Goal: Transaction & Acquisition: Register for event/course

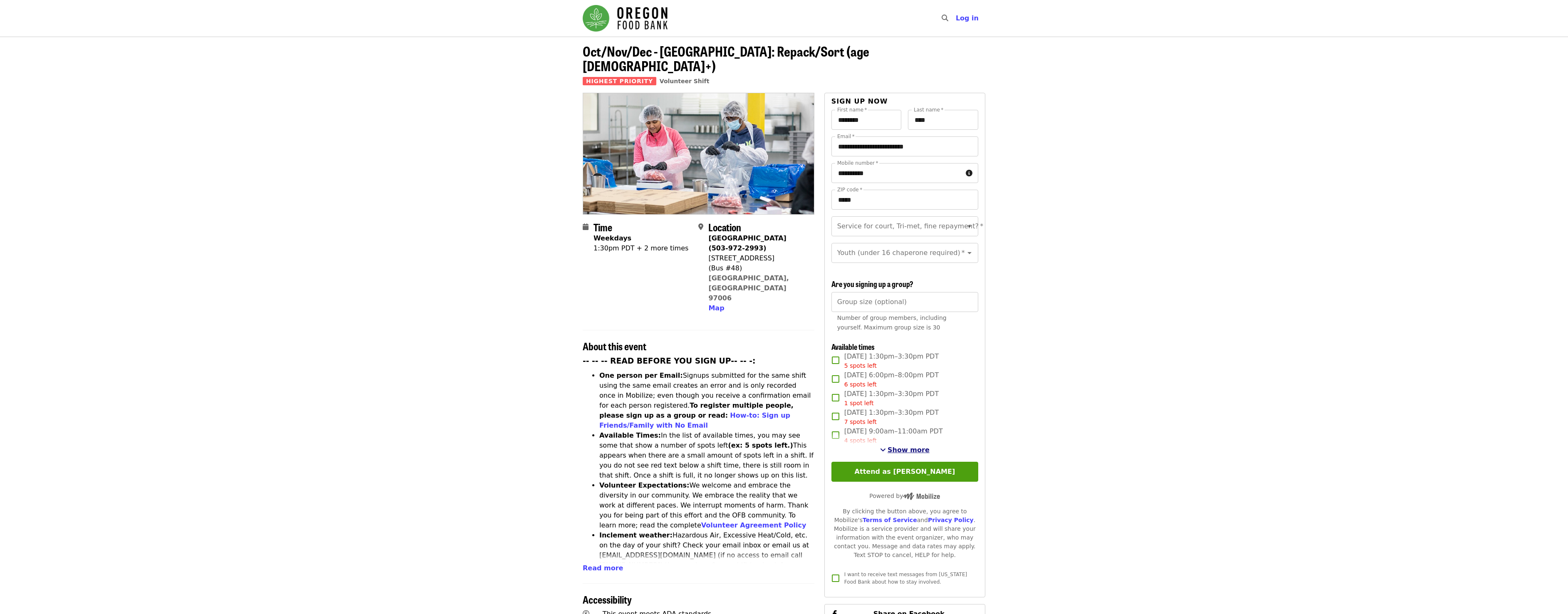
click at [884, 447] on span "See more timeslots" at bounding box center [883, 449] width 6 height 7
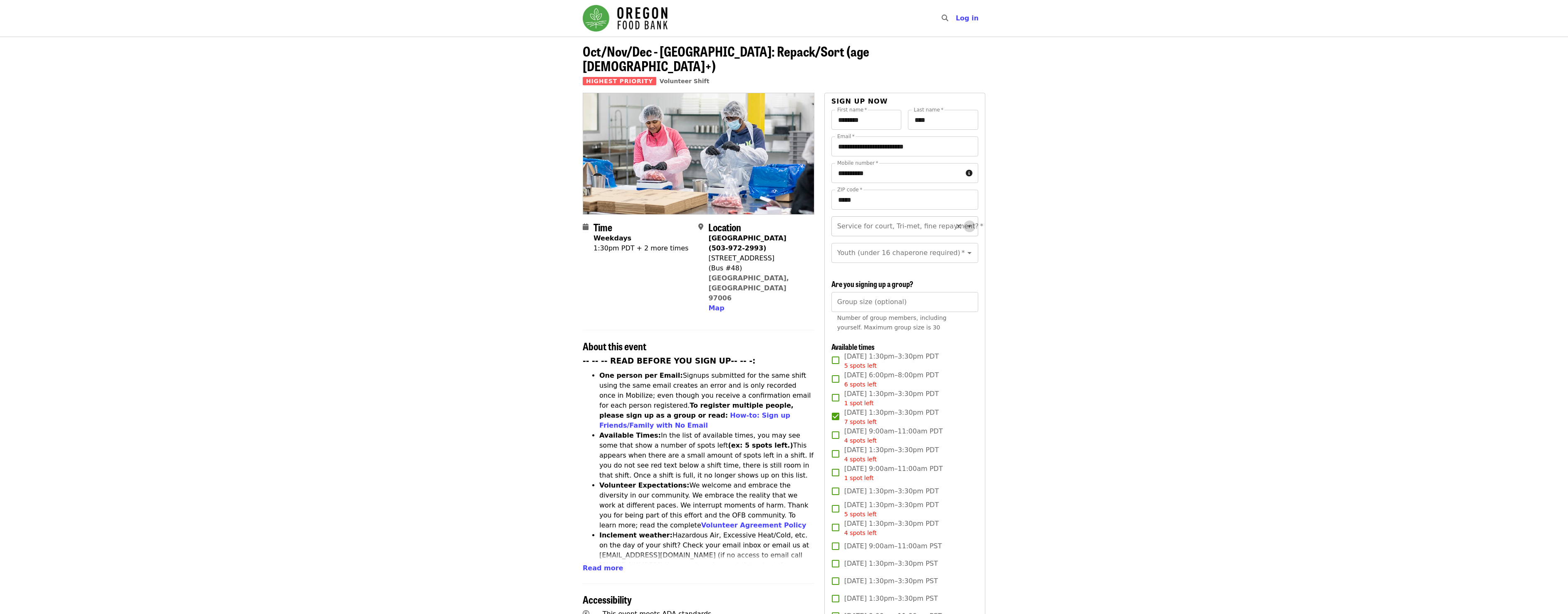
click at [965, 222] on icon "Open" at bounding box center [970, 226] width 10 height 10
click at [954, 222] on icon "Clear" at bounding box center [959, 226] width 9 height 9
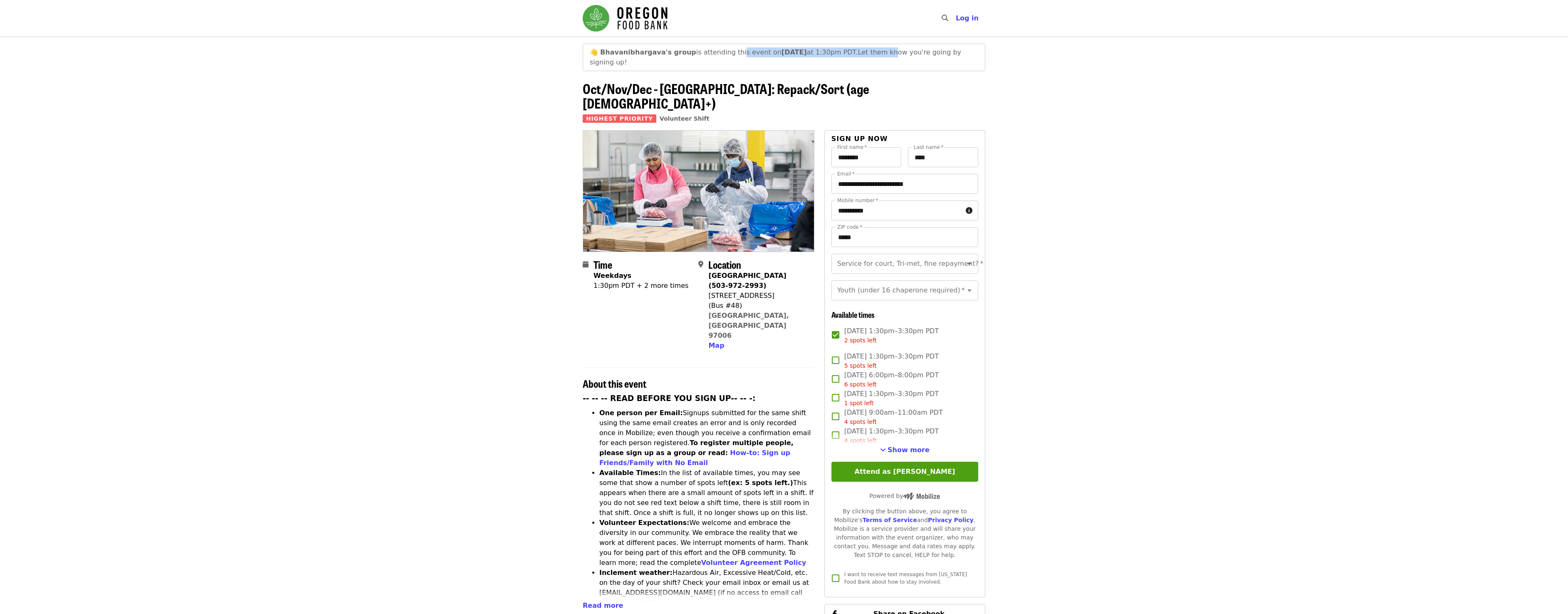
drag, startPoint x: 724, startPoint y: 52, endPoint x: 875, endPoint y: 55, distance: 151.0
click at [875, 55] on span "Bhavanibhargava's group is attending this event on Mon, Oct 6 at 1:30pm PDT. Le…" at bounding box center [775, 57] width 371 height 18
click at [501, 124] on article "👋 Bhavanibhargava's group is attending this event on Mon, Oct 6 at 1:30pm PDT. …" at bounding box center [784, 496] width 1568 height 919
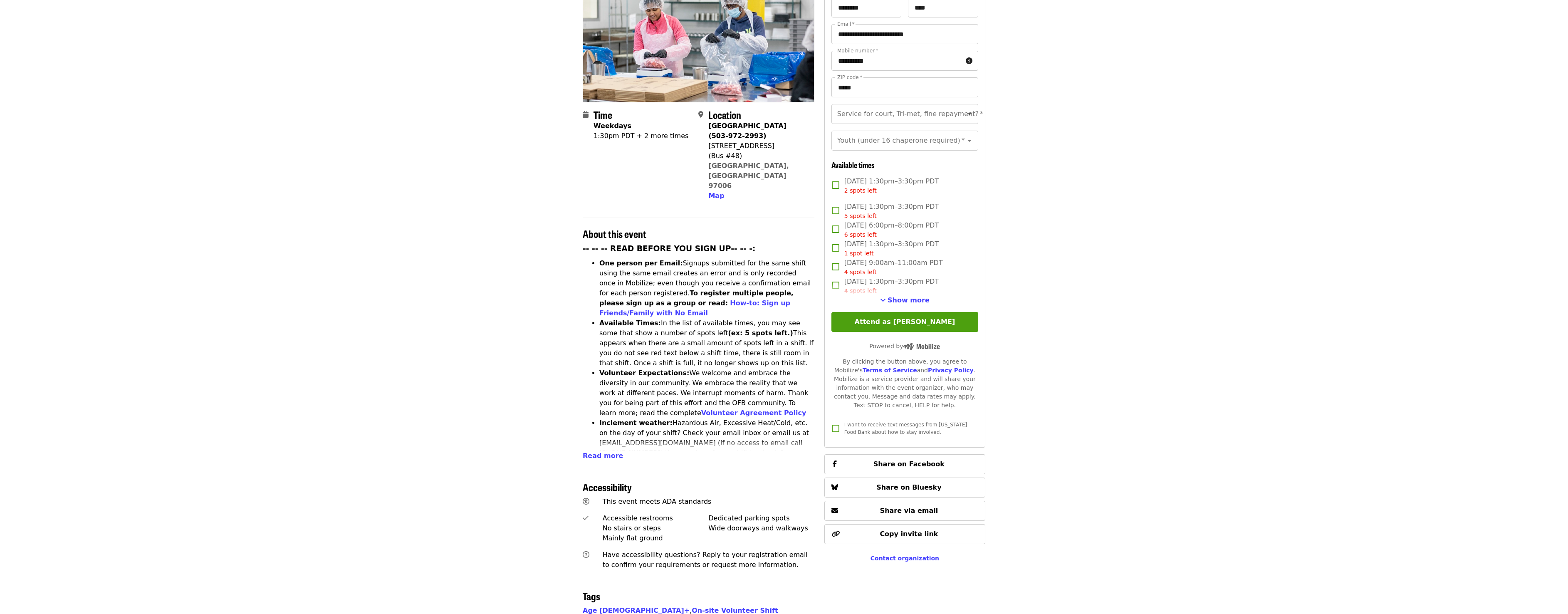
scroll to position [125, 0]
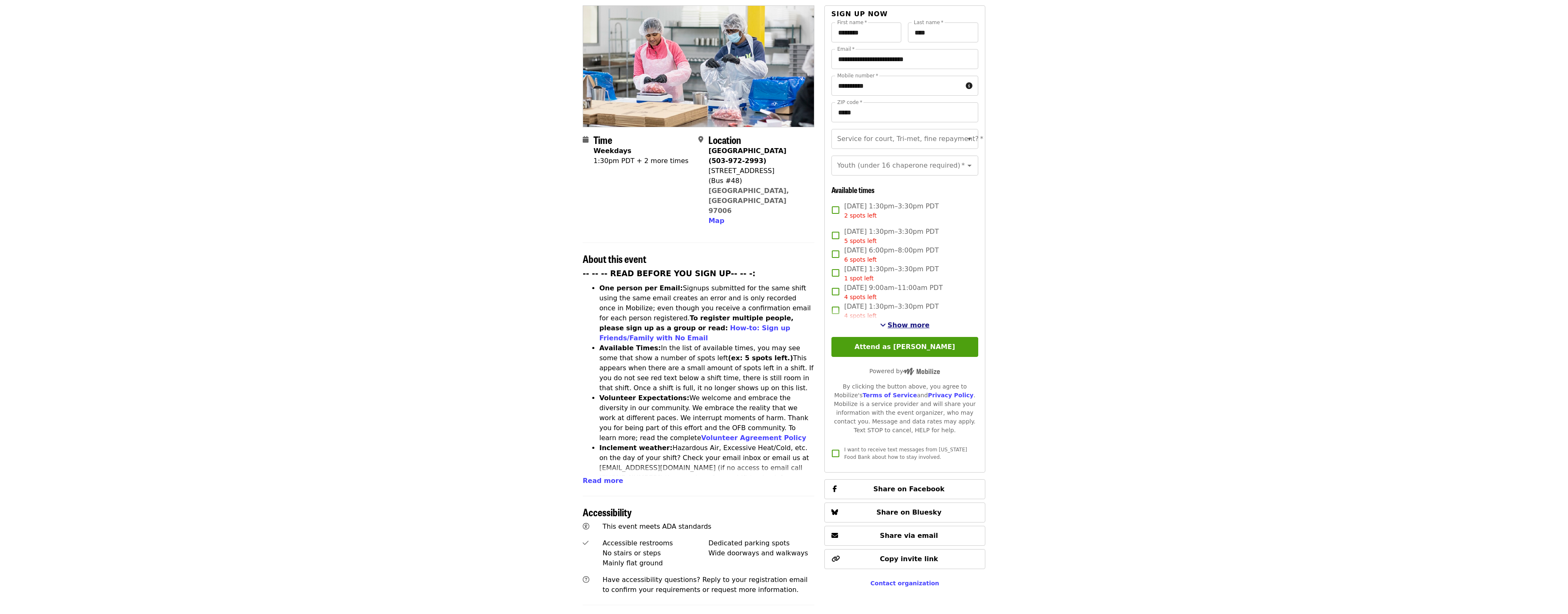
click at [893, 321] on span "Show more" at bounding box center [908, 324] width 42 height 8
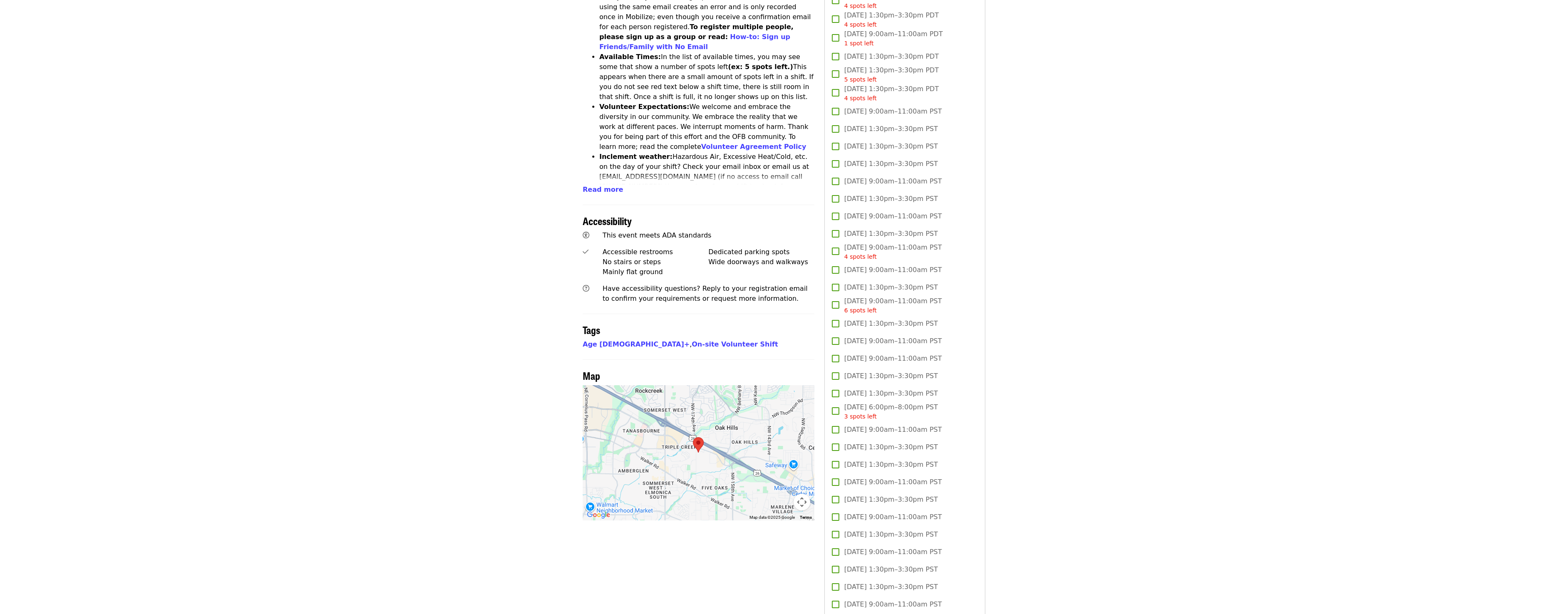
scroll to position [707, 0]
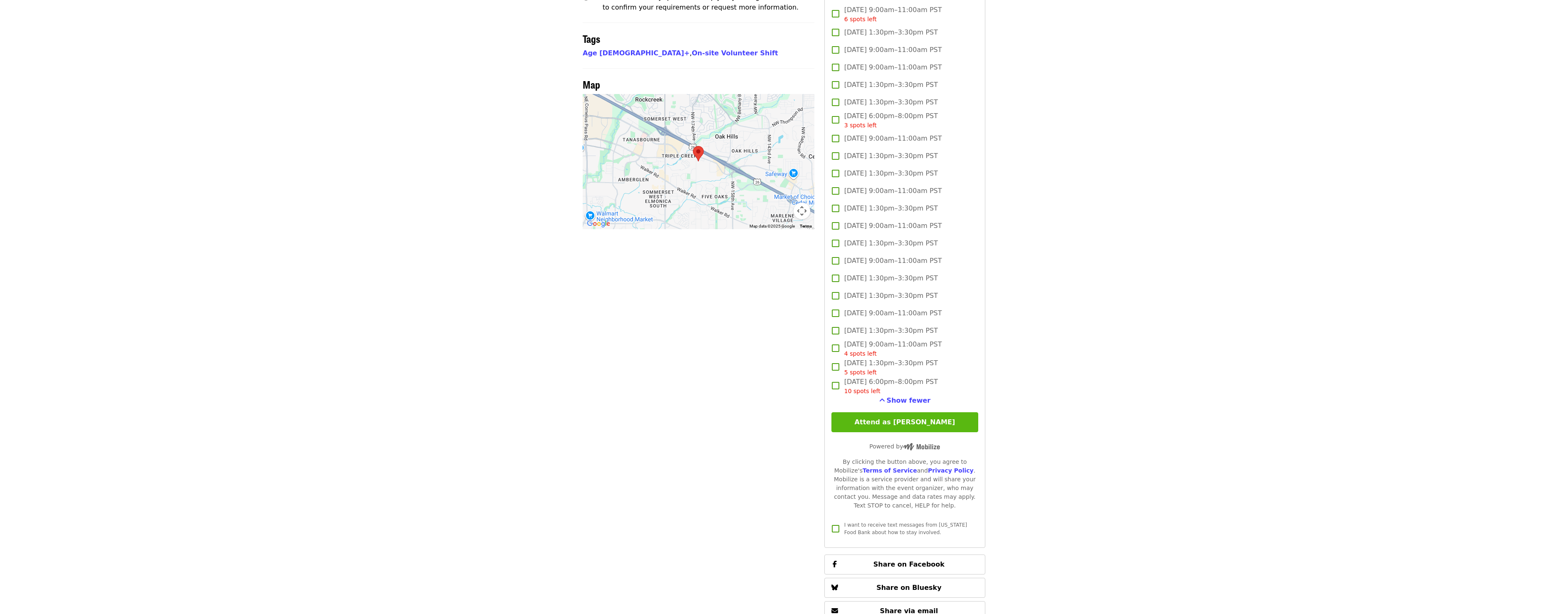
click at [913, 412] on button "Attend as [PERSON_NAME]" at bounding box center [905, 422] width 147 height 20
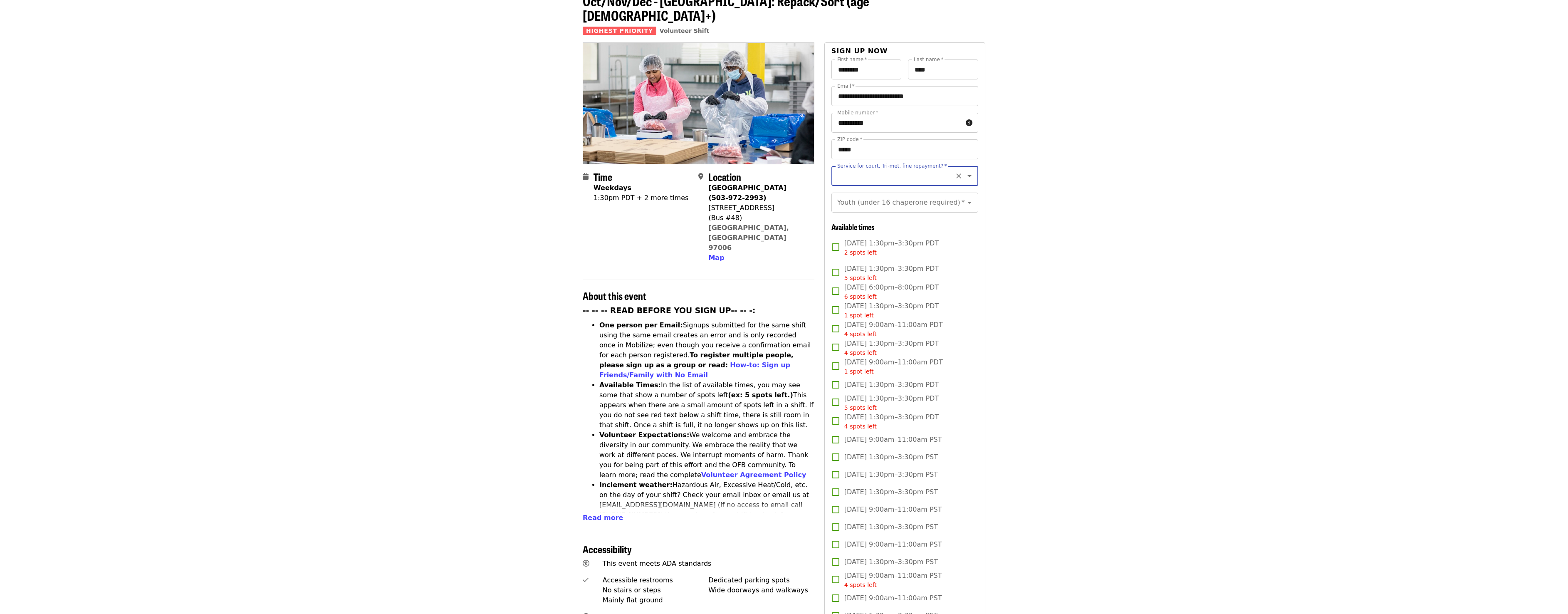
scroll to position [0, 0]
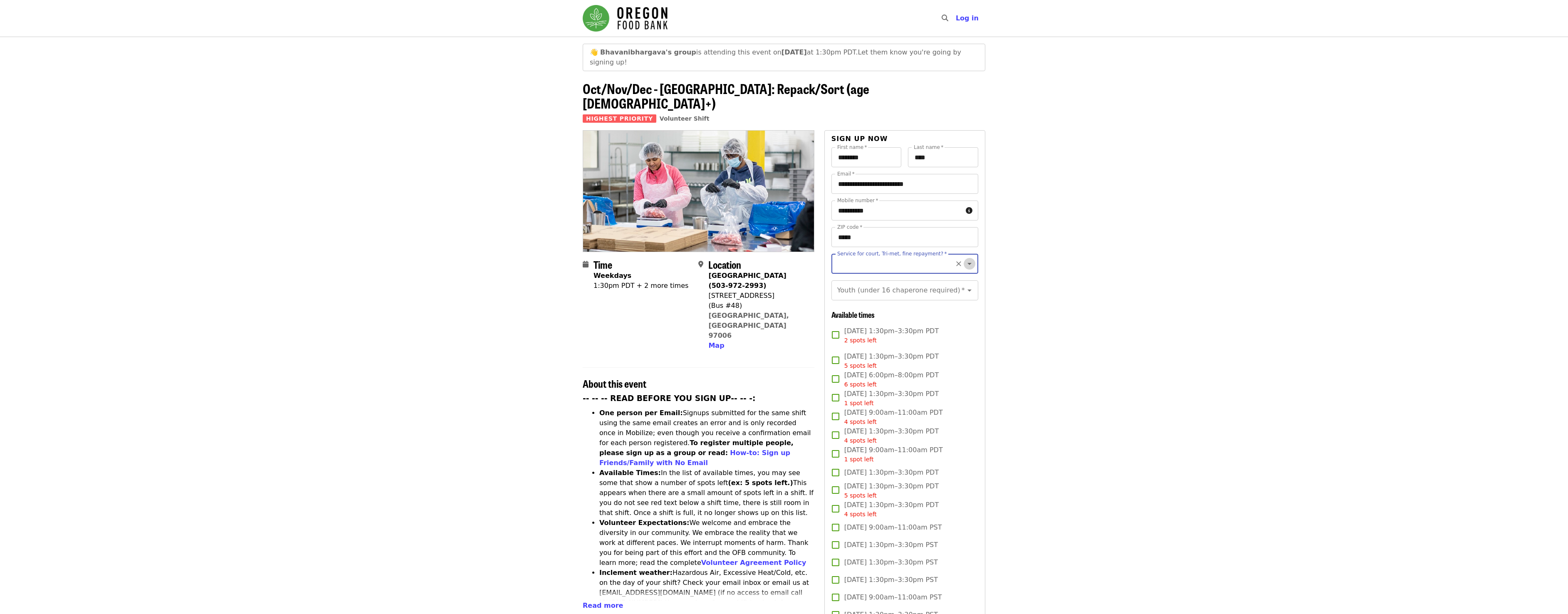
click at [965, 259] on icon "Open" at bounding box center [970, 263] width 10 height 10
click at [968, 15] on span "Log in" at bounding box center [967, 18] width 23 height 8
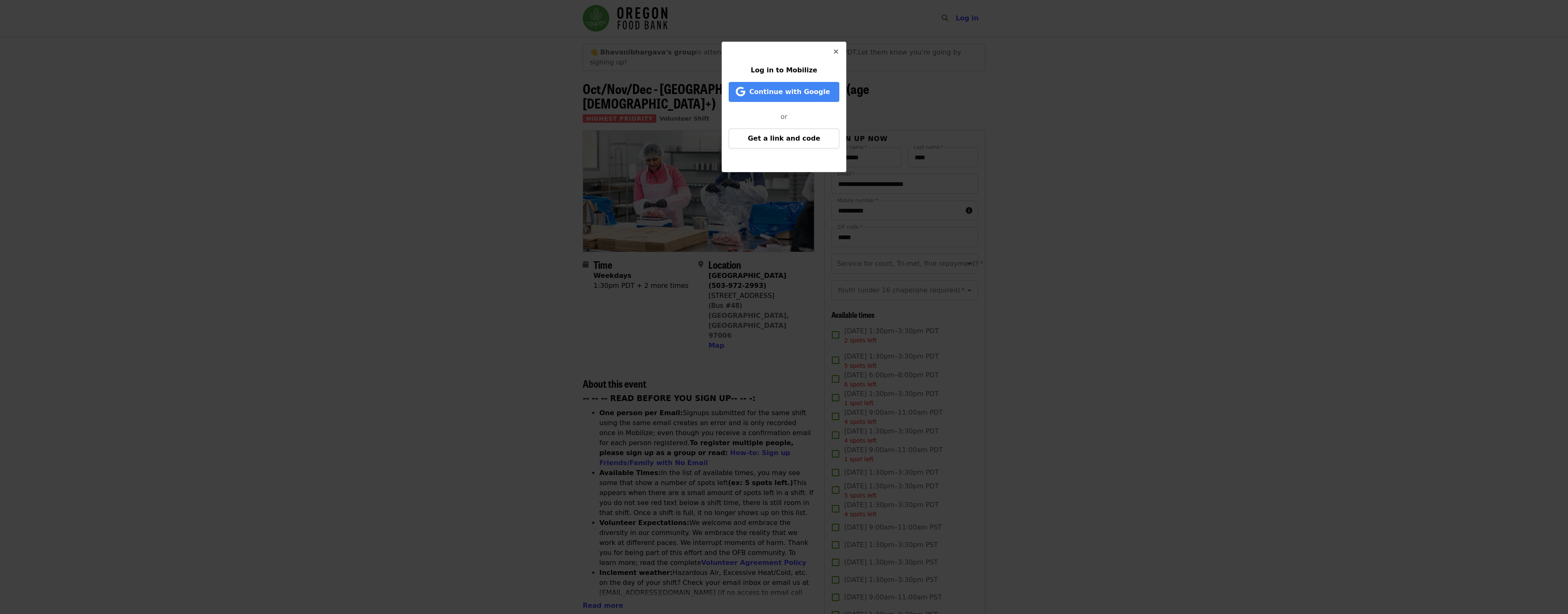
click at [835, 49] on icon "times icon" at bounding box center [836, 52] width 5 height 8
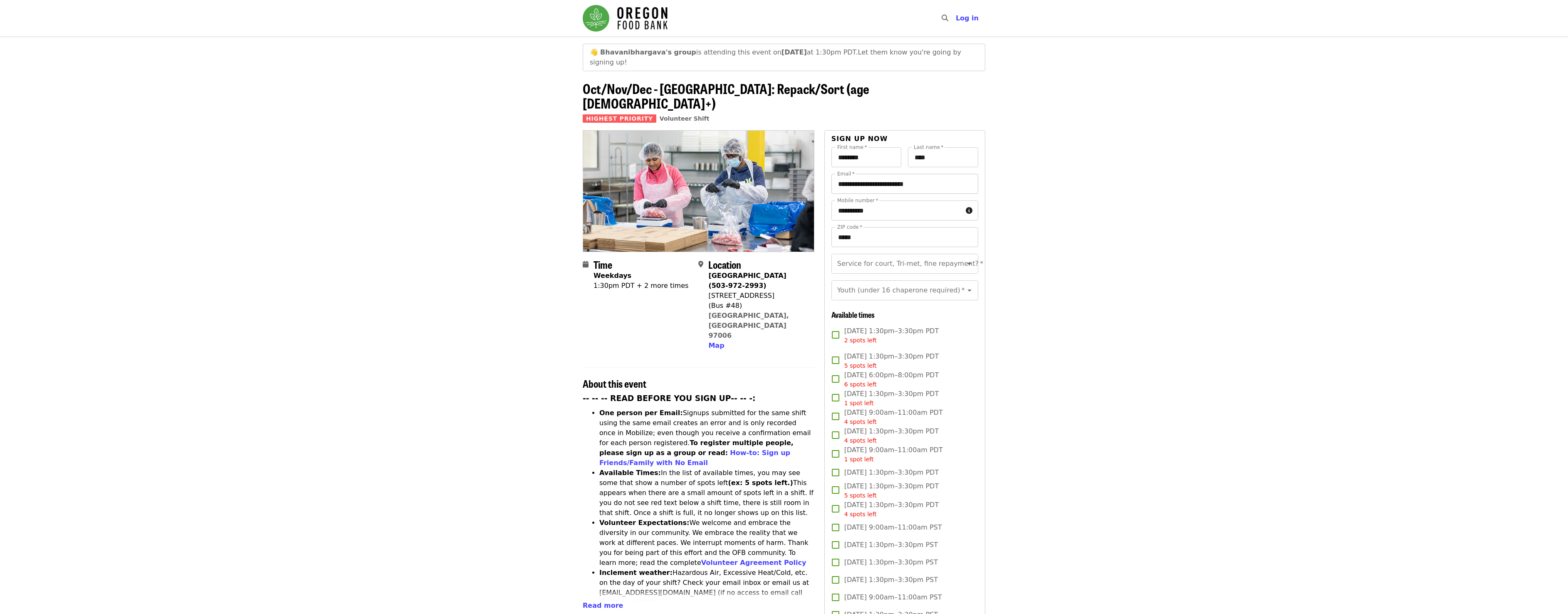
click at [894, 174] on input "**********" at bounding box center [905, 184] width 147 height 20
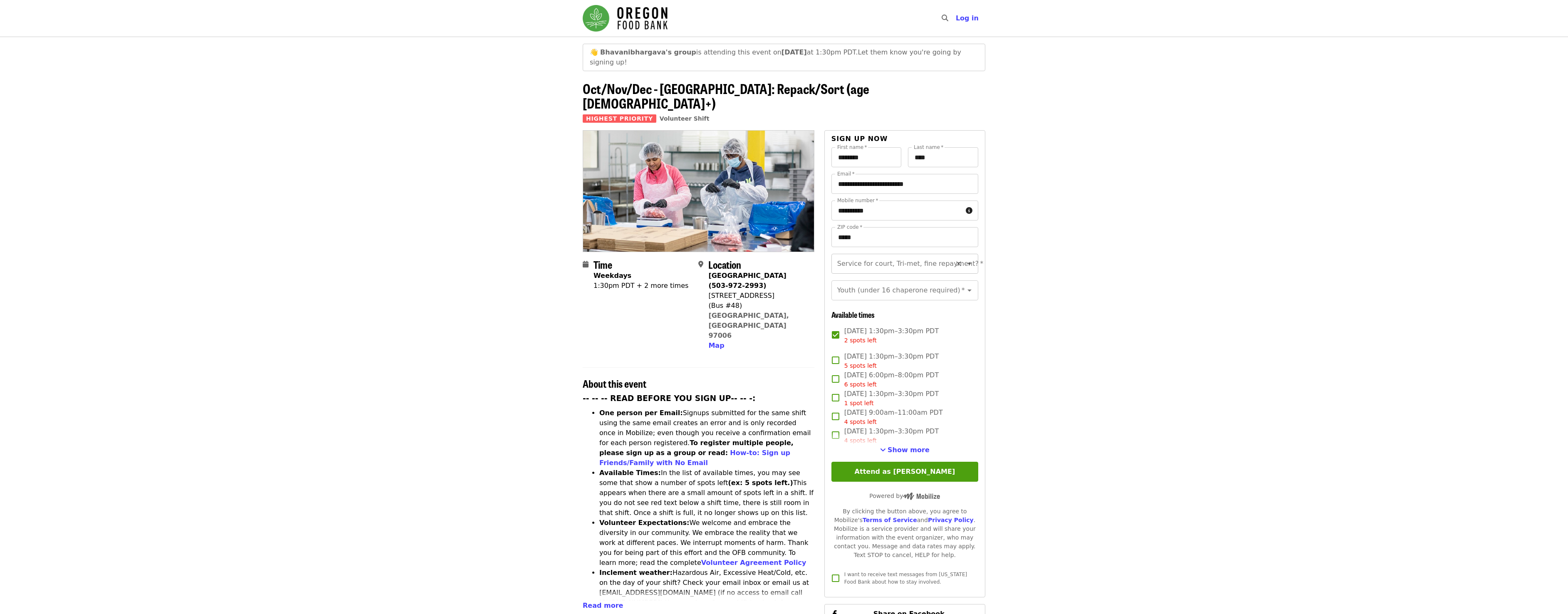
click at [967, 263] on icon "Open" at bounding box center [969, 263] width 4 height 2
click at [547, 418] on article "👋 Bhavanibhargava's group is attending this event on Mon, Oct 6 at 1:30pm PDT. …" at bounding box center [784, 496] width 1568 height 919
click at [790, 448] on link "How-to: Sign up Friends/Family with No Email" at bounding box center [695, 457] width 191 height 18
click at [965, 259] on icon "Open" at bounding box center [970, 263] width 10 height 10
click at [874, 265] on li "No" at bounding box center [901, 261] width 141 height 15
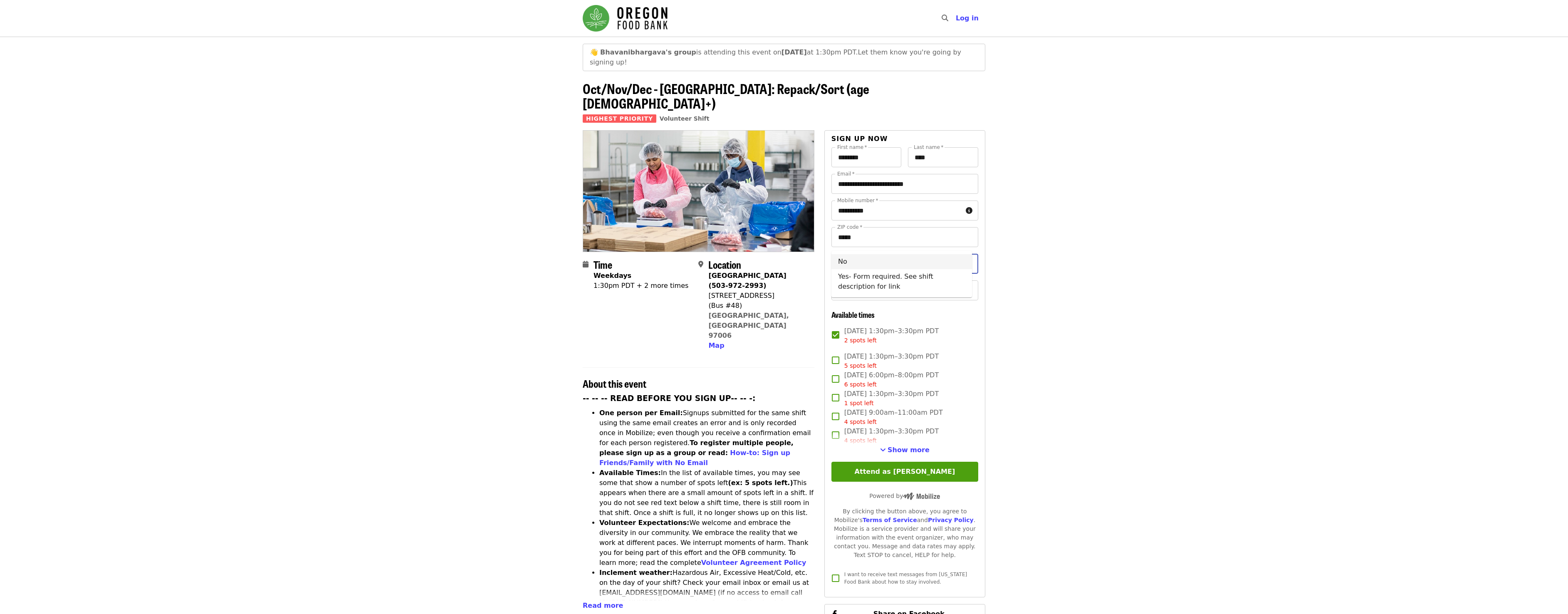
type input "**"
click at [965, 285] on icon "Open" at bounding box center [970, 290] width 10 height 10
click at [877, 297] on li "16 and older" at bounding box center [901, 294] width 141 height 15
type input "**********"
drag, startPoint x: 901, startPoint y: 459, endPoint x: 1178, endPoint y: 389, distance: 285.7
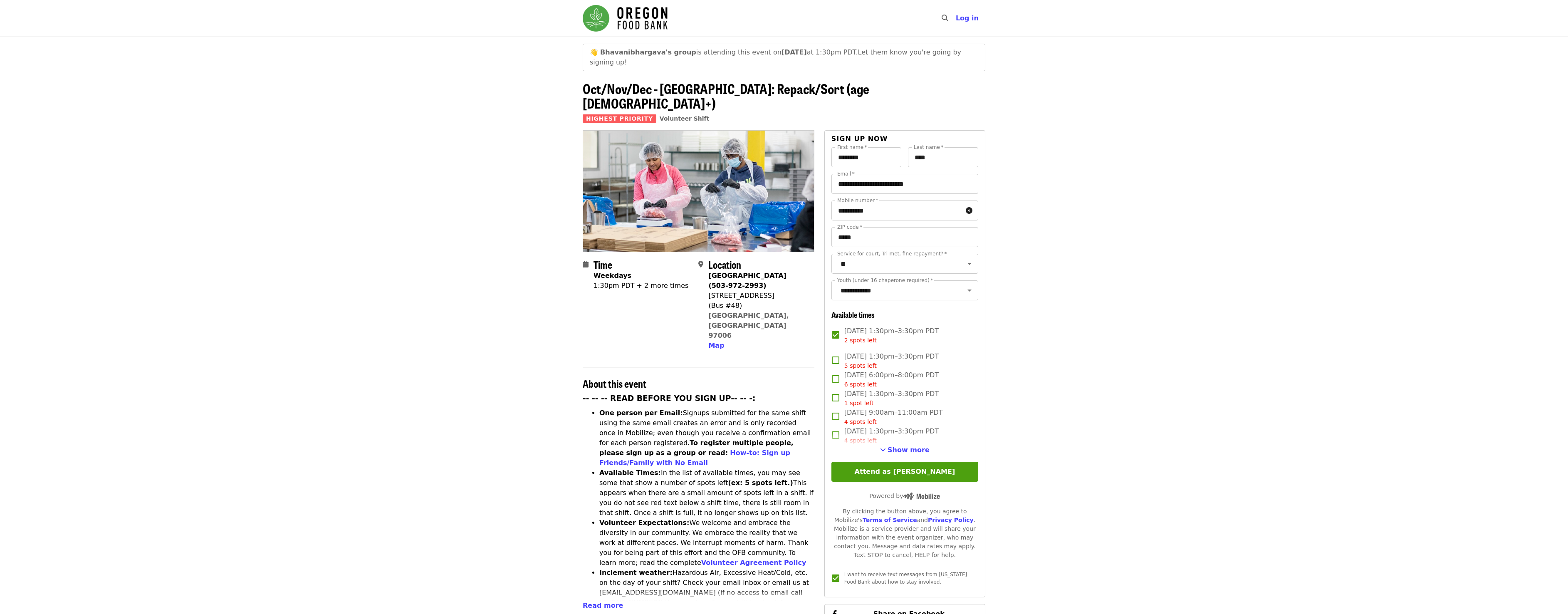
click at [1178, 389] on article "👋 [PERSON_NAME]'s group is attending this event [DATE][DATE] 1:30pm PDT. Let th…" at bounding box center [784, 496] width 1568 height 919
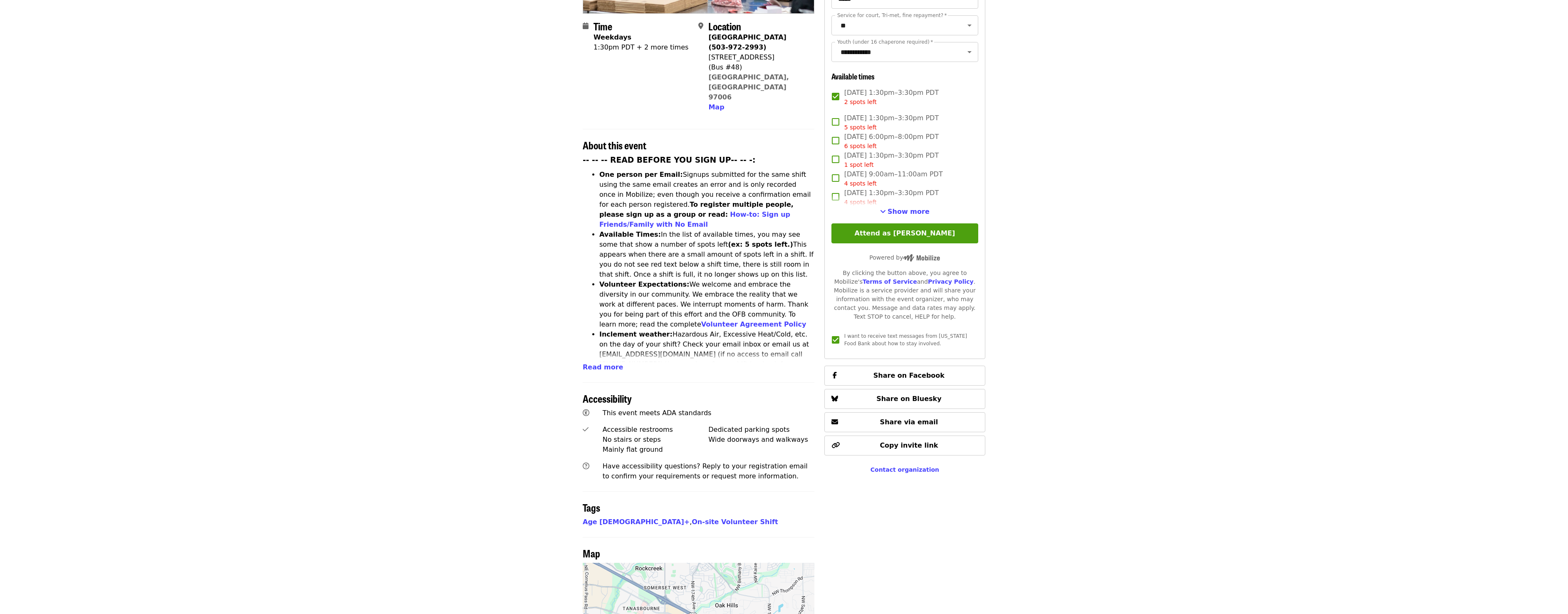
scroll to position [249, 0]
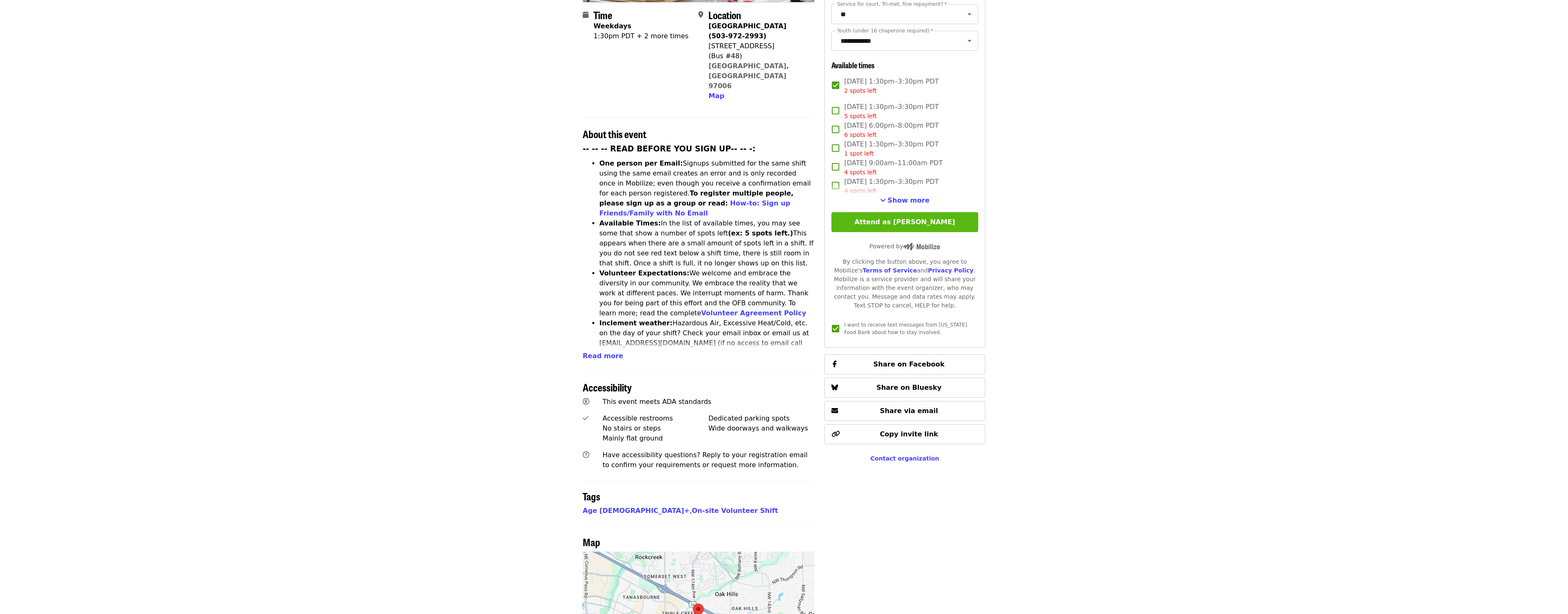
click at [914, 212] on button "Attend as [PERSON_NAME]" at bounding box center [905, 222] width 147 height 20
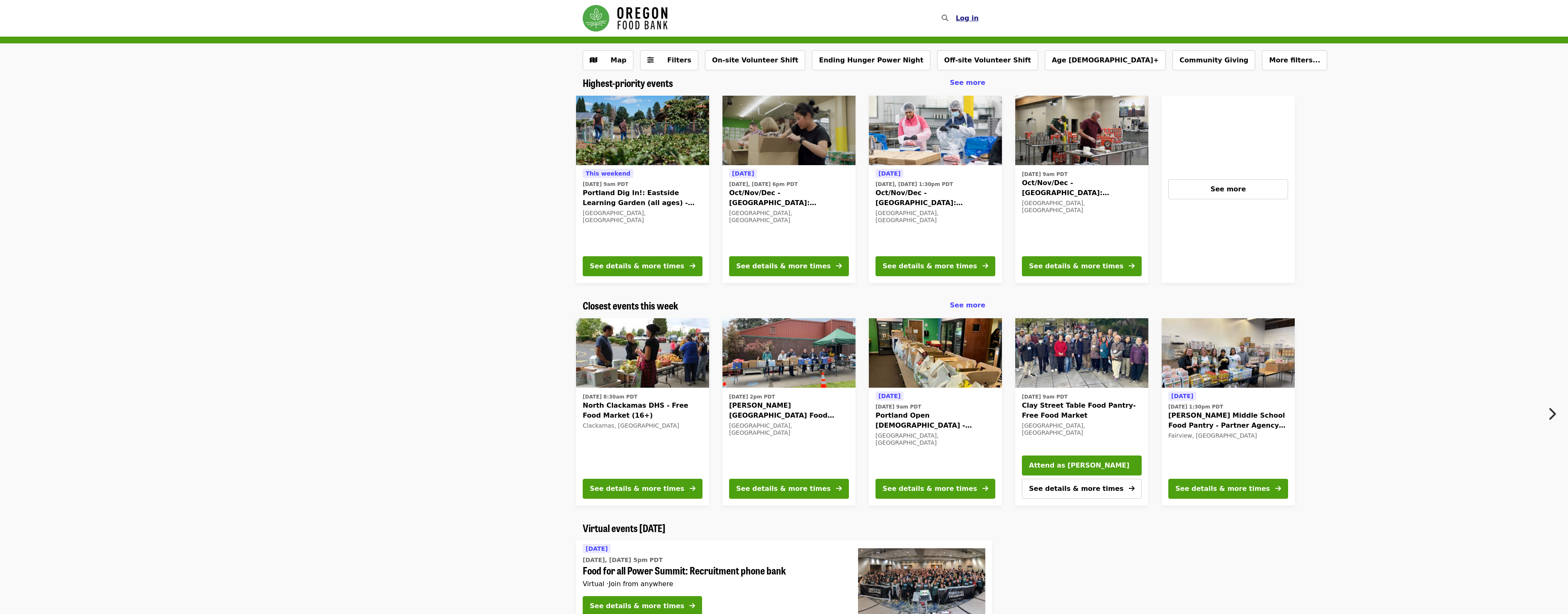
click at [970, 19] on span "Log in" at bounding box center [967, 18] width 23 height 8
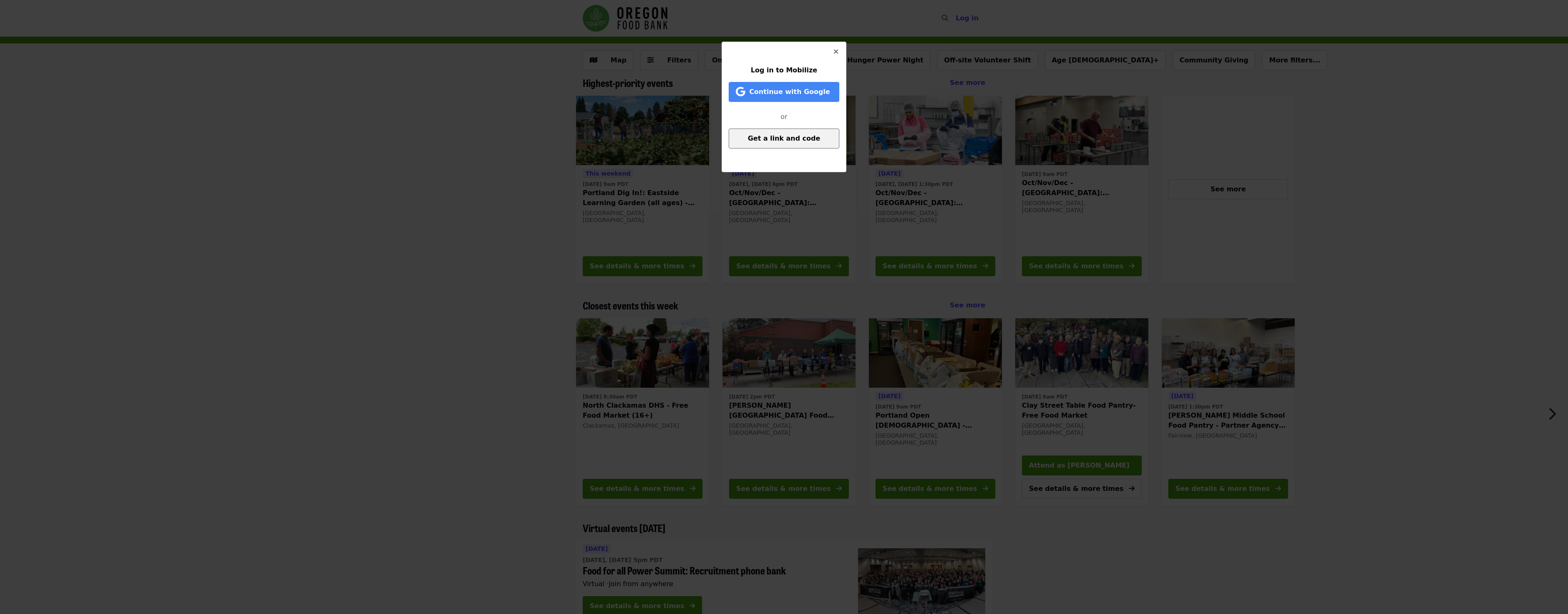
click at [778, 142] on button "Get a link and code" at bounding box center [784, 138] width 111 height 20
click at [775, 102] on input "Email   *" at bounding box center [784, 102] width 111 height 20
type input "**********"
click at [777, 134] on span "Send link and code" at bounding box center [783, 134] width 71 height 8
